Goal: Navigation & Orientation: Go to known website

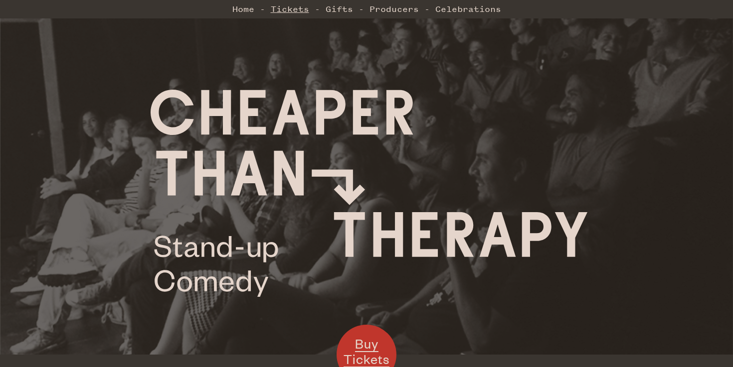
click at [290, 7] on link "Tickets" at bounding box center [290, 9] width 38 height 20
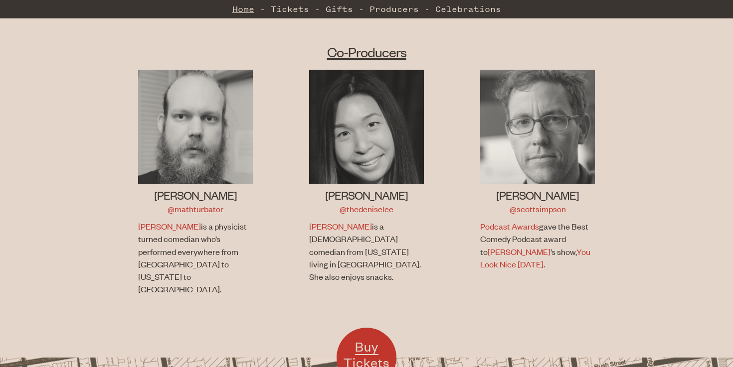
click at [253, 16] on link "Home" at bounding box center [243, 9] width 22 height 20
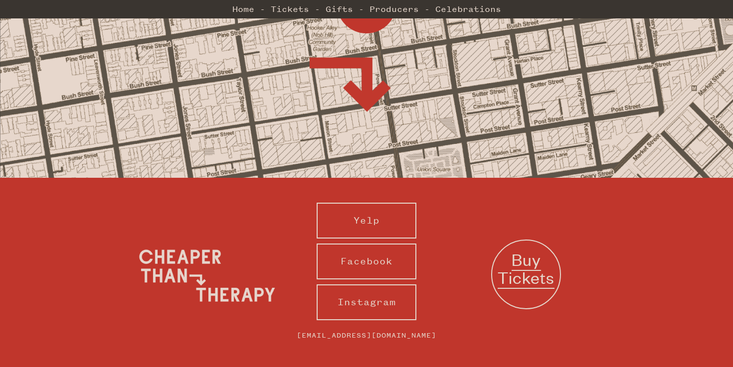
scroll to position [1009, 0]
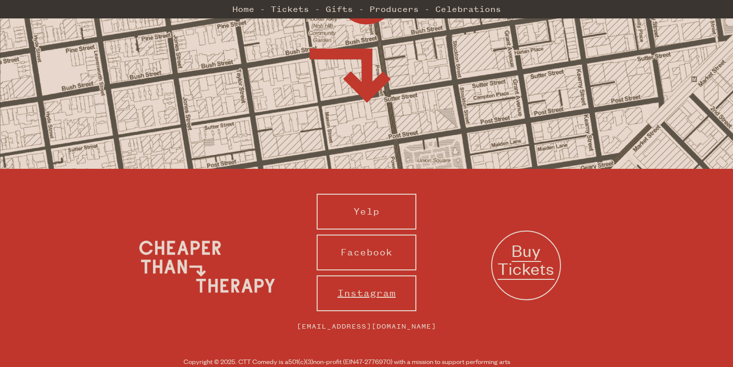
click at [344, 276] on link "Instagram" at bounding box center [367, 294] width 100 height 36
